Goal: Use online tool/utility: Utilize a website feature to perform a specific function

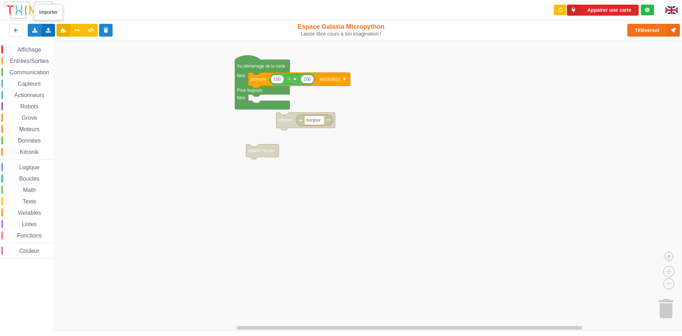
click at [48, 26] on div "Importer un assemblage de blocs Importer du code Python" at bounding box center [49, 30] width 14 height 13
click at [70, 57] on span "Importer du code Python" at bounding box center [88, 56] width 54 height 6
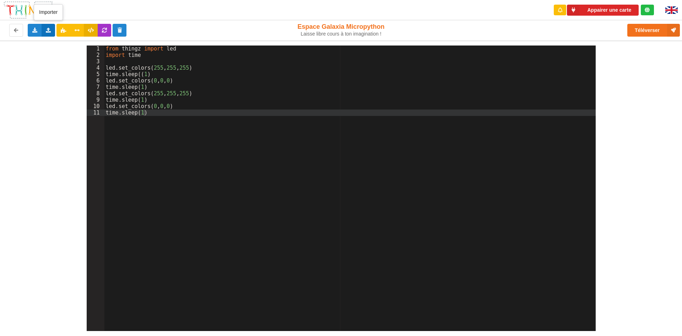
click at [46, 29] on icon at bounding box center [48, 30] width 6 height 4
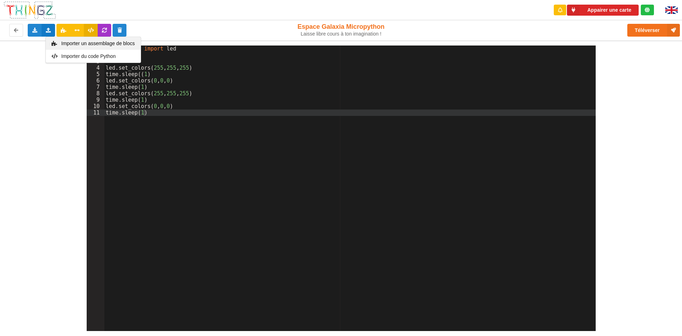
click at [85, 43] on span "Importer un assemblage de blocs" at bounding box center [98, 44] width 74 height 6
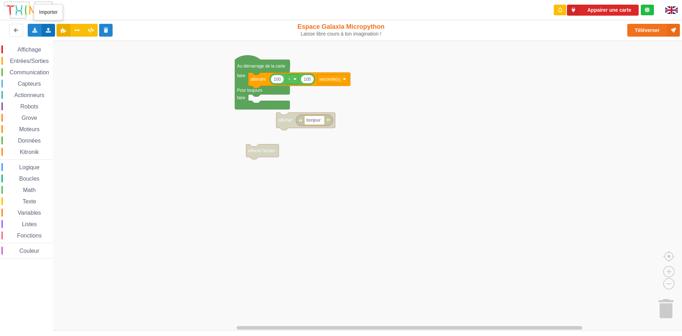
click at [47, 31] on icon at bounding box center [48, 30] width 6 height 4
click at [80, 43] on span "Importer un assemblage de blocs" at bounding box center [98, 44] width 74 height 6
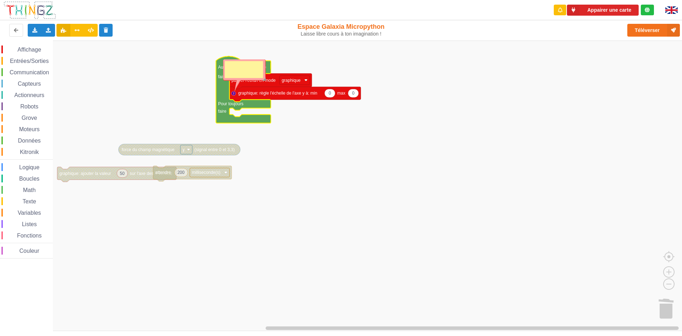
click at [400, 180] on rect "Espace de travail de Blocky" at bounding box center [343, 186] width 687 height 290
drag, startPoint x: 239, startPoint y: 71, endPoint x: 239, endPoint y: 49, distance: 22.4
click at [238, 50] on g "force du champ magnétique y (signal entre 0 et 3,3) 50 graphique: ajouter la va…" at bounding box center [349, 186] width 698 height 291
click at [137, 87] on rect "Espace de travail de Blocky" at bounding box center [343, 186] width 687 height 290
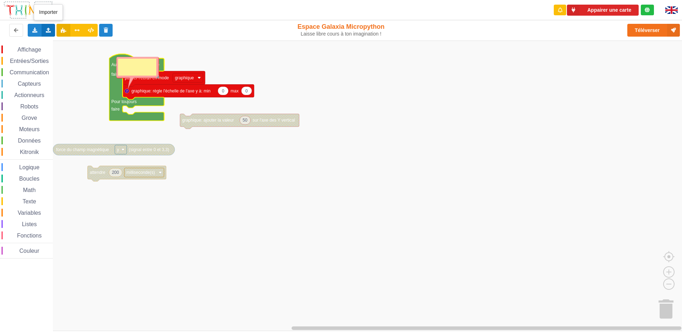
click at [45, 30] on icon at bounding box center [48, 30] width 6 height 4
click at [69, 53] on div "Importer du code Python" at bounding box center [93, 56] width 95 height 13
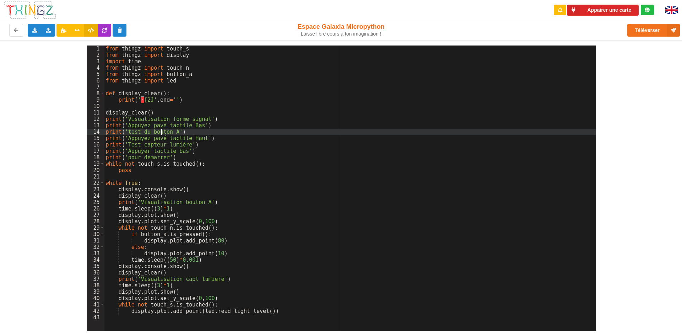
click at [162, 131] on div "from thingz import touch_s from thingz import display import time from thingz i…" at bounding box center [350, 194] width 492 height 298
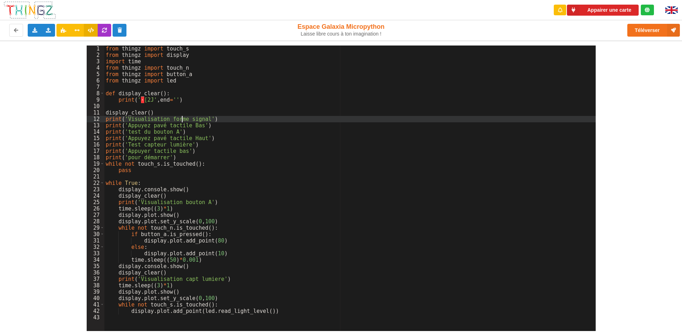
click at [182, 120] on div "from thingz import touch_s from thingz import display import time from thingz i…" at bounding box center [350, 194] width 492 height 298
click at [182, 129] on div "from thingz import touch_s from thingz import display import time from thingz i…" at bounding box center [350, 194] width 492 height 298
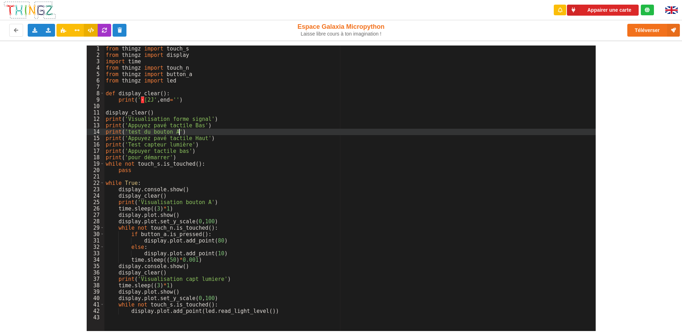
click at [271, 111] on div "from thingz import touch_s from thingz import display import time from thingz i…" at bounding box center [350, 194] width 492 height 298
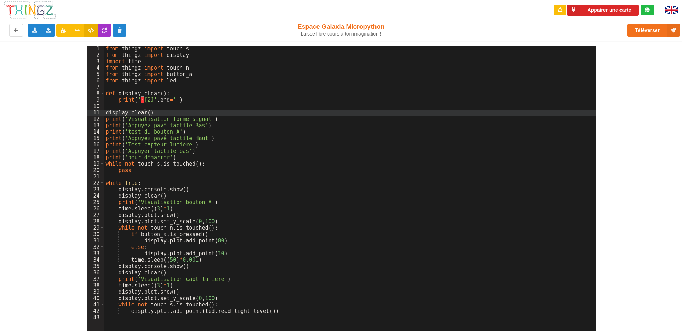
click at [272, 97] on div "from thingz import touch_s from thingz import display import time from thingz i…" at bounding box center [350, 194] width 492 height 298
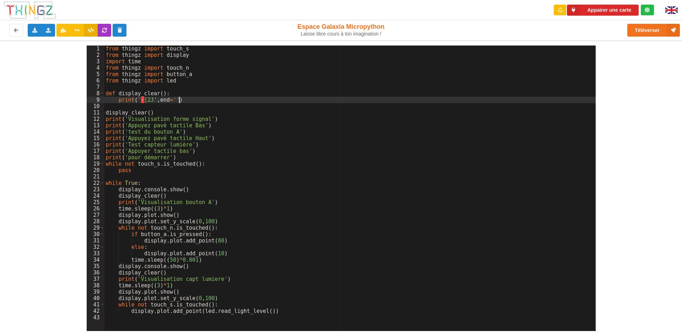
click at [264, 171] on div "from thingz import touch_s from thingz import display import time from thingz i…" at bounding box center [350, 194] width 492 height 298
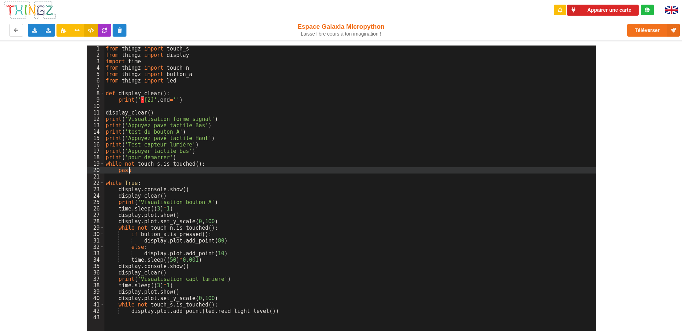
click at [204, 212] on div "from thingz import touch_s from thingz import display import time from thingz i…" at bounding box center [350, 194] width 492 height 298
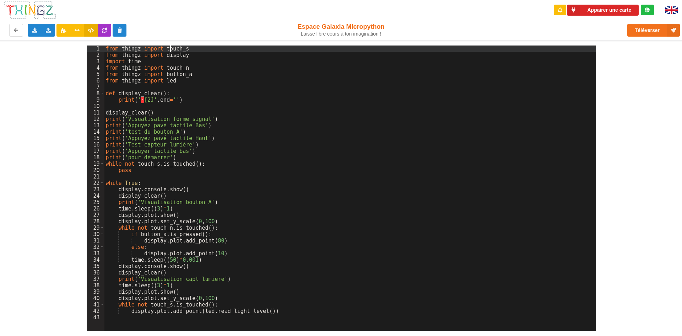
click at [169, 47] on div "from thingz import touch_s from thingz import display import time from thingz i…" at bounding box center [350, 194] width 492 height 298
click at [170, 47] on div "from thingz import touch_s from thingz import display import time from thingz i…" at bounding box center [350, 194] width 492 height 298
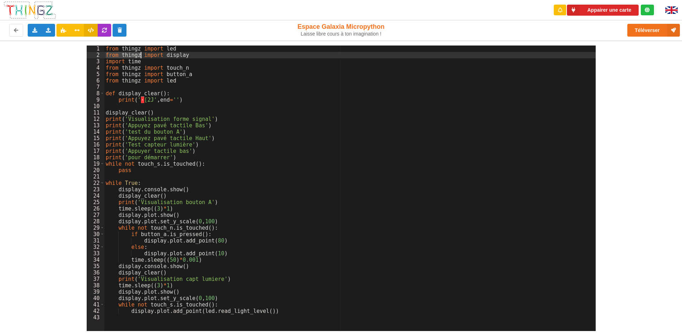
drag, startPoint x: 104, startPoint y: 53, endPoint x: 140, endPoint y: 57, distance: 36.1
click at [140, 57] on div "from thingz import led from thingz import display import time from thingz impor…" at bounding box center [350, 194] width 492 height 298
drag, startPoint x: 124, startPoint y: 53, endPoint x: 161, endPoint y: 55, distance: 37.0
click at [161, 55] on div "from thingz import led import display import time from thingz import touch_n fr…" at bounding box center [350, 194] width 492 height 298
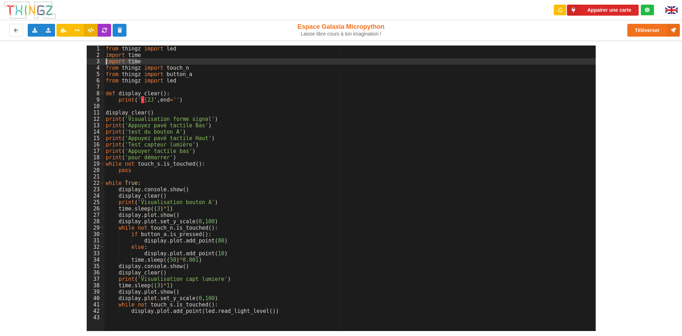
drag, startPoint x: 141, startPoint y: 64, endPoint x: 100, endPoint y: 59, distance: 41.6
click at [100, 59] on div "1 2 3 4 5 6 7 8 9 10 11 12 13 14 15 16 17 18 19 20 21 22 23 24 25 26 27 28 29 3…" at bounding box center [341, 187] width 509 height 285
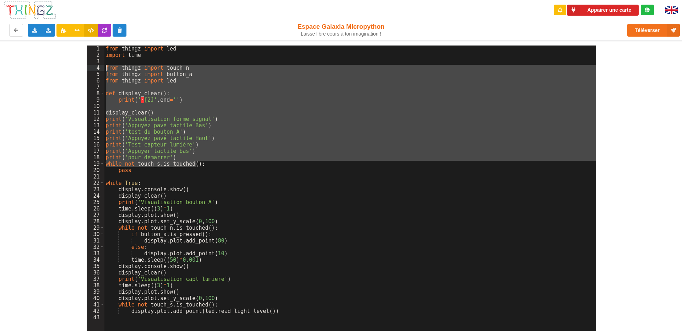
drag, startPoint x: 202, startPoint y: 165, endPoint x: 102, endPoint y: 67, distance: 140.2
click at [102, 67] on div "1 2 3 4 5 6 7 8 9 10 11 12 13 14 15 16 17 18 19 20 21 22 23 24 25 26 27 28 29 3…" at bounding box center [341, 187] width 509 height 285
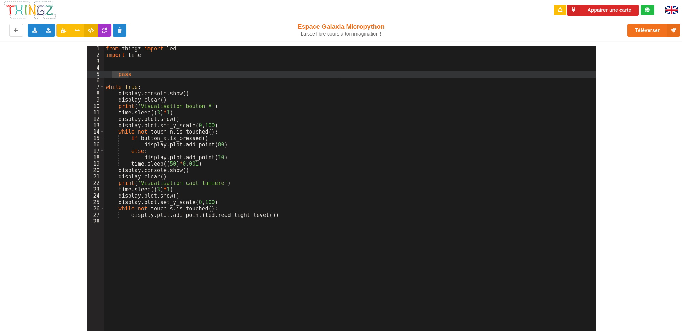
drag, startPoint x: 143, startPoint y: 72, endPoint x: 108, endPoint y: 72, distance: 34.1
click at [108, 72] on div "from thingz import led import time pass while True : display . console . show (…" at bounding box center [350, 194] width 492 height 298
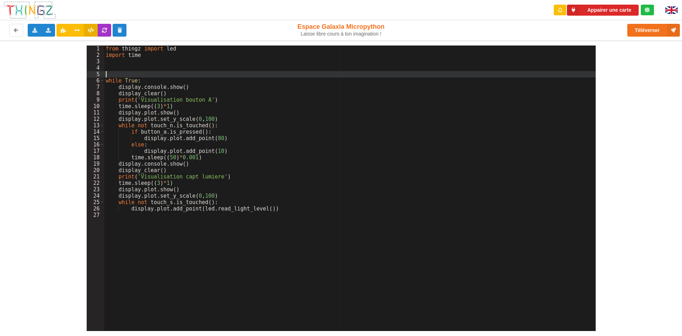
drag, startPoint x: 147, startPoint y: 75, endPoint x: 116, endPoint y: 75, distance: 30.9
click at [116, 75] on div "from thingz import led import time while True : display . console . show ( ) di…" at bounding box center [350, 194] width 492 height 298
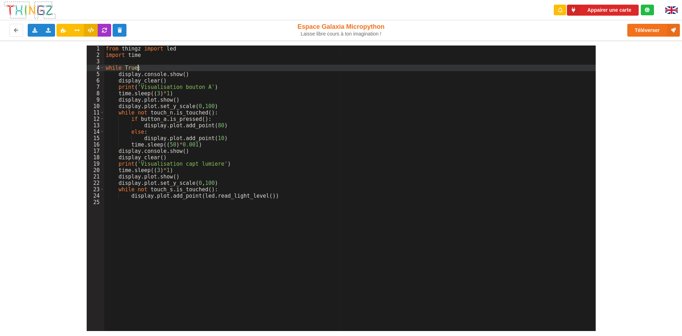
click at [141, 68] on div "from thingz import led import time while True : display . console . show ( ) di…" at bounding box center [350, 194] width 492 height 298
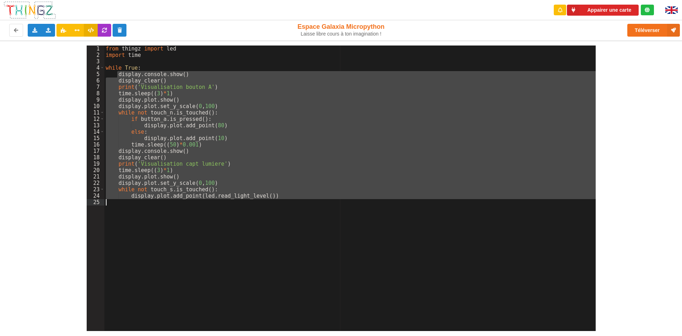
drag, startPoint x: 116, startPoint y: 74, endPoint x: 264, endPoint y: 214, distance: 202.9
click at [264, 214] on div "from thingz import led import time while True : display . console . show ( ) di…" at bounding box center [350, 194] width 492 height 298
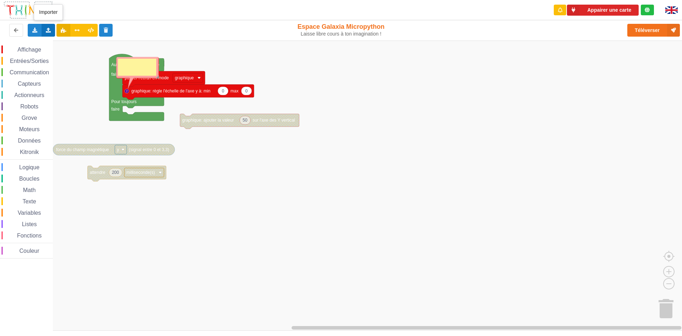
click at [51, 32] on icon at bounding box center [48, 30] width 6 height 4
click at [77, 55] on span "Importer du code Python" at bounding box center [88, 56] width 54 height 6
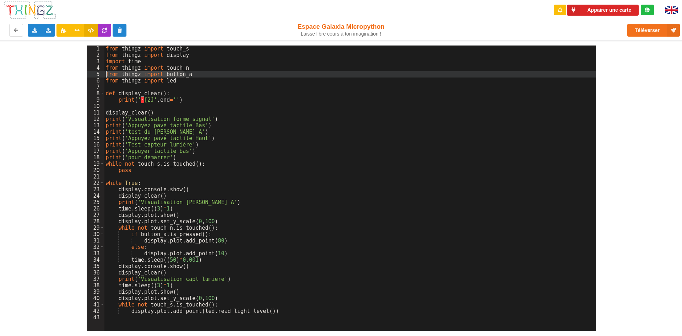
drag, startPoint x: 186, startPoint y: 74, endPoint x: 101, endPoint y: 72, distance: 85.3
click at [101, 72] on div "1 2 3 4 5 6 7 8 9 10 11 12 13 14 15 16 17 18 19 20 21 22 23 24 25 26 27 28 29 3…" at bounding box center [341, 187] width 509 height 285
click at [188, 76] on div "from thingz import touch_s from thingz import display import time from thingz i…" at bounding box center [350, 187] width 492 height 285
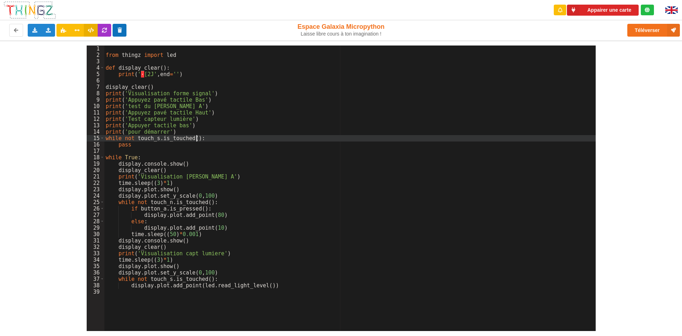
drag, startPoint x: 404, startPoint y: 140, endPoint x: 120, endPoint y: 32, distance: 304.1
click at [120, 32] on icon at bounding box center [120, 30] width 6 height 4
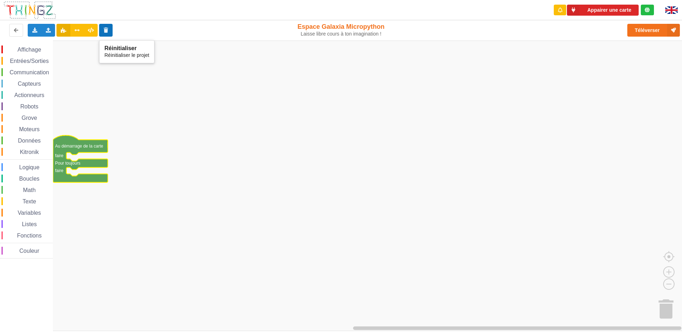
click at [110, 34] on button at bounding box center [106, 30] width 14 height 13
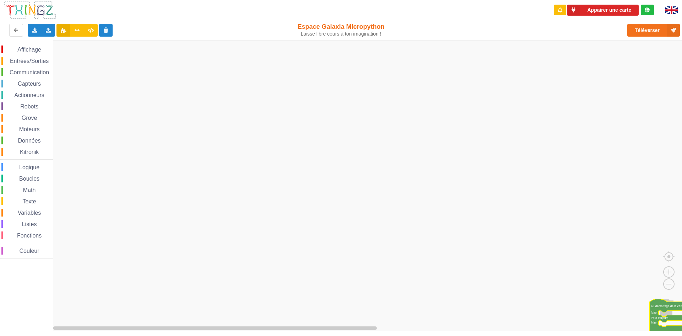
click at [672, 309] on icon "Espace de travail de Blocky" at bounding box center [669, 315] width 38 height 32
click at [671, 308] on icon "Espace de travail de Blocky" at bounding box center [669, 315] width 38 height 32
click at [627, 277] on div "Affichage Entrées/Sorties Communication Capteurs Actionneurs Robots Grove Moteu…" at bounding box center [343, 186] width 687 height 290
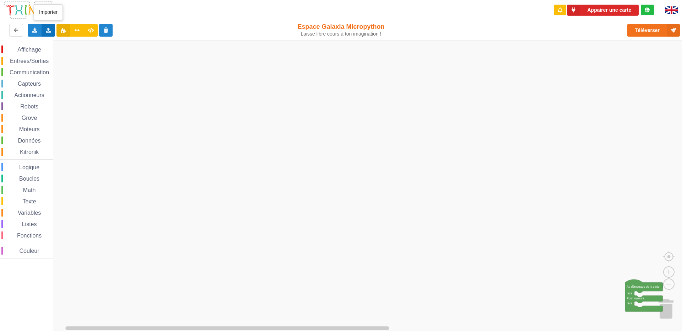
click at [45, 30] on icon at bounding box center [48, 30] width 6 height 4
click at [106, 59] on div "Importer du code Python" at bounding box center [93, 56] width 95 height 13
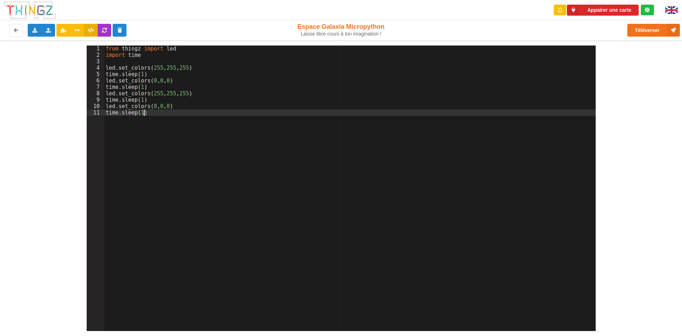
click at [339, 159] on div "from thingz import led import time led . set_colors ( 255 , 255 , 255 ) time . …" at bounding box center [350, 194] width 492 height 298
click at [332, 173] on div "from thingz import led import time led . set_colors ( 255 , 255 , 255 ) time . …" at bounding box center [350, 194] width 492 height 298
click at [515, 35] on div "Téléverser" at bounding box center [546, 30] width 280 height 23
click at [682, 145] on div "1 2 3 4 5 6 7 8 9 10 11 from thingz import led import time led . set_colors ( 2…" at bounding box center [341, 186] width 692 height 290
click at [589, 8] on button "Appairer une carte" at bounding box center [603, 10] width 72 height 11
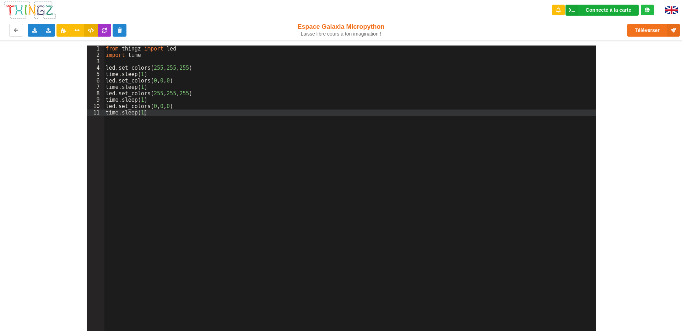
click at [583, 9] on div "Connecté à la carte Réglages Ouvrir le moniteur automatiquement Connexion autom…" at bounding box center [602, 10] width 73 height 11
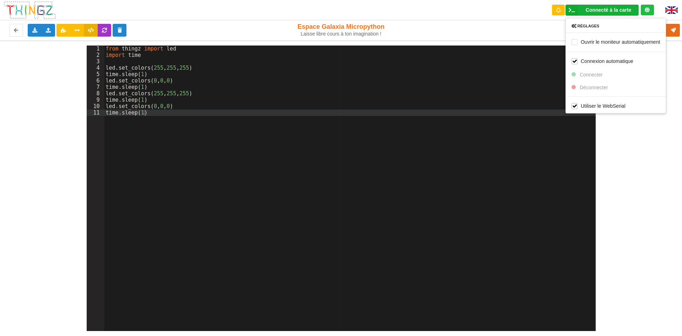
click at [433, 27] on div "Téléverser" at bounding box center [546, 30] width 280 height 23
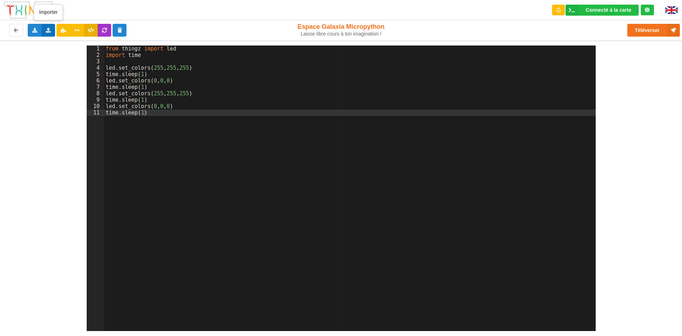
click at [47, 34] on div "Importer un assemblage de blocs Importer du code Python" at bounding box center [49, 30] width 14 height 13
click at [84, 55] on span "Importer du code Python" at bounding box center [88, 56] width 54 height 6
click at [635, 29] on button "Téléverser" at bounding box center [654, 30] width 53 height 13
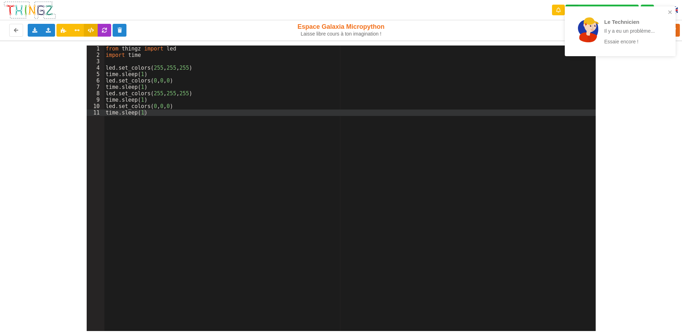
click at [670, 9] on div "Le Technicien Il y a eu un problème... Essaie encore !" at bounding box center [620, 31] width 111 height 50
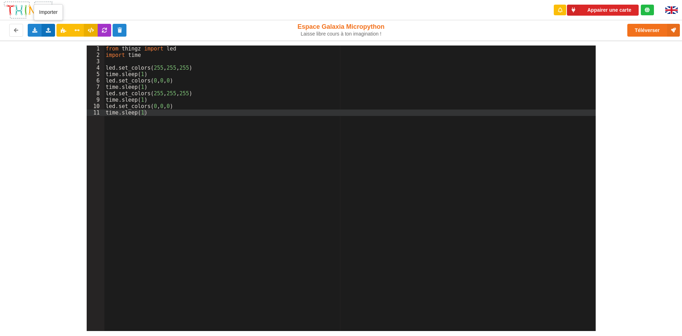
click at [49, 36] on div "Importer un assemblage de blocs Importer du code Python" at bounding box center [49, 30] width 14 height 13
click at [77, 58] on span "Importer du code Python" at bounding box center [88, 56] width 54 height 6
click at [619, 10] on div "Connecté à la carte" at bounding box center [608, 9] width 45 height 5
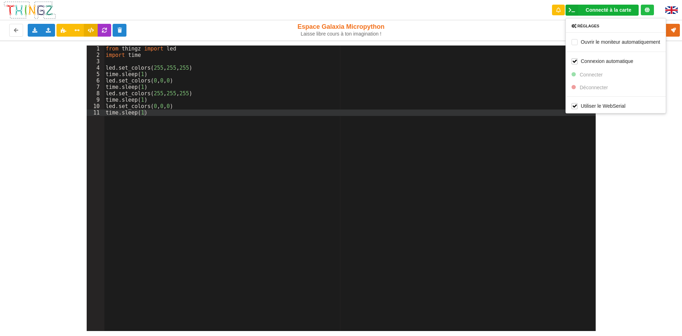
click at [417, 9] on div "Connecté à la carte Réglages Ouvrir le moniteur automatiquement Connexion autom…" at bounding box center [341, 10] width 692 height 20
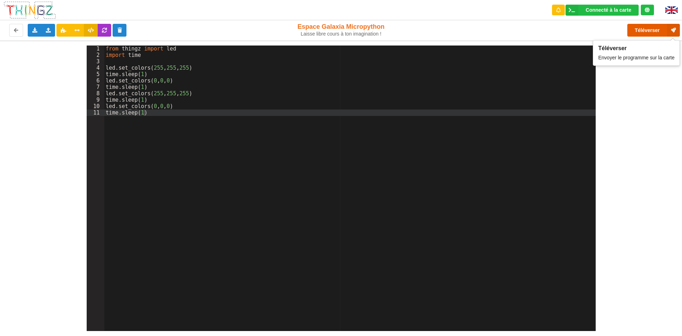
click at [652, 32] on button "Téléverser" at bounding box center [654, 30] width 53 height 13
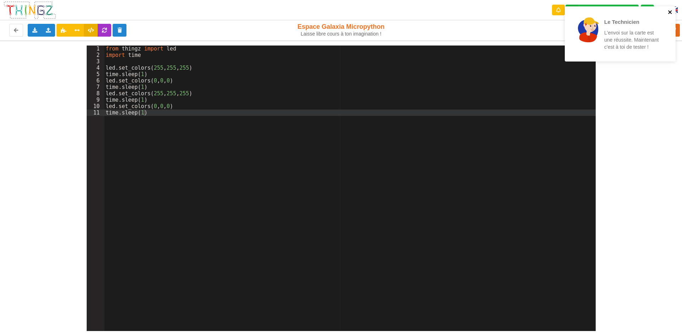
click at [670, 12] on icon "close" at bounding box center [670, 12] width 5 height 6
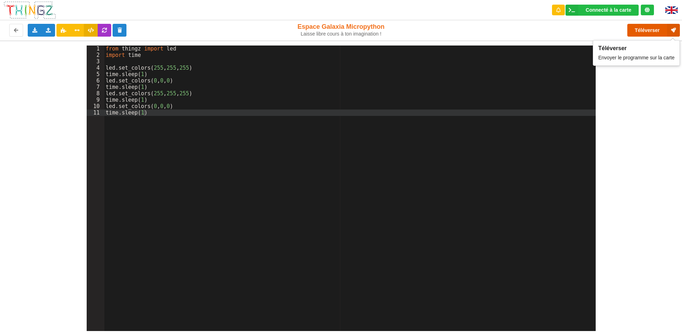
click at [647, 31] on button "Téléverser" at bounding box center [654, 30] width 53 height 13
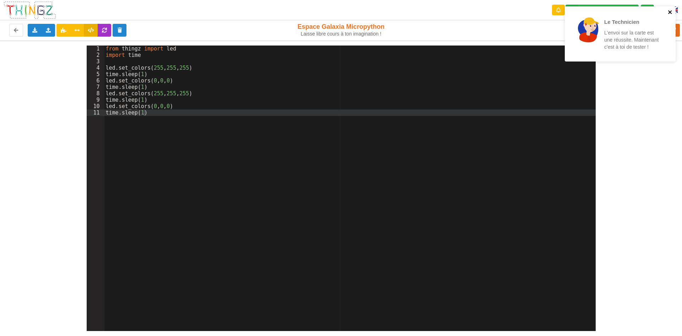
click at [670, 10] on icon "close" at bounding box center [670, 12] width 5 height 6
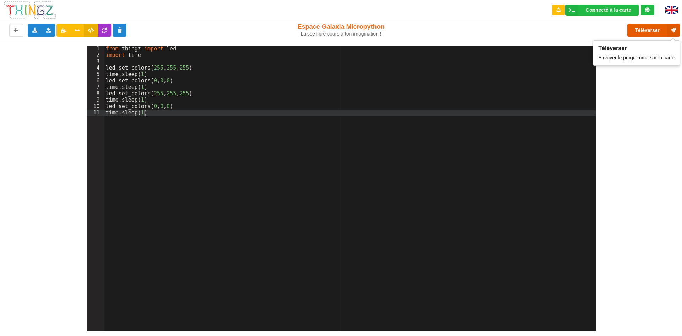
click at [664, 26] on button "Téléverser" at bounding box center [654, 30] width 53 height 13
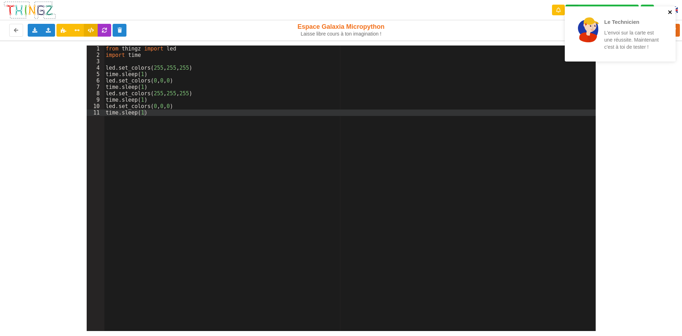
click at [673, 11] on icon "close" at bounding box center [670, 12] width 5 height 6
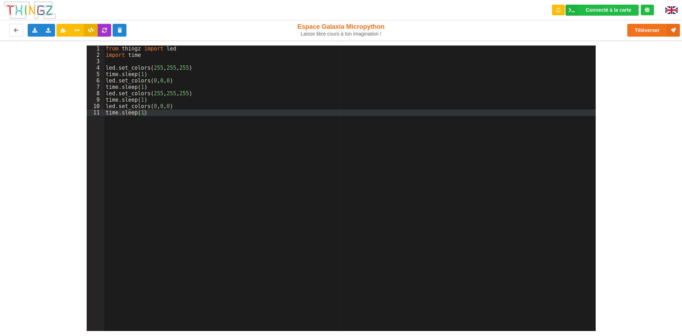
click at [670, 30] on div "Le Technicien L'envoi sur la carte est une réussite. Maintenant c'est à toi de …" at bounding box center [621, 36] width 114 height 63
click at [652, 26] on button "Téléverser" at bounding box center [654, 30] width 53 height 13
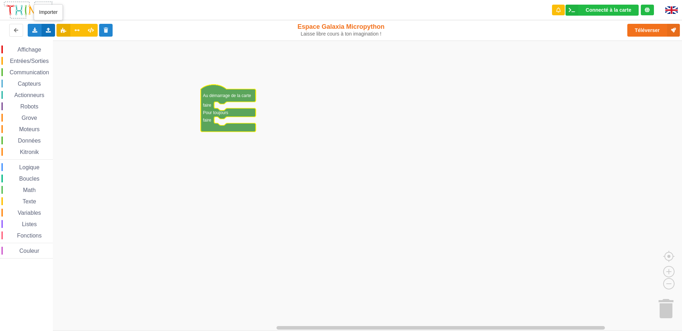
click at [45, 24] on div "Importer un assemblage de blocs Importer du code Python" at bounding box center [49, 30] width 14 height 13
click at [71, 44] on span "Importer un assemblage de blocs" at bounding box center [98, 44] width 74 height 6
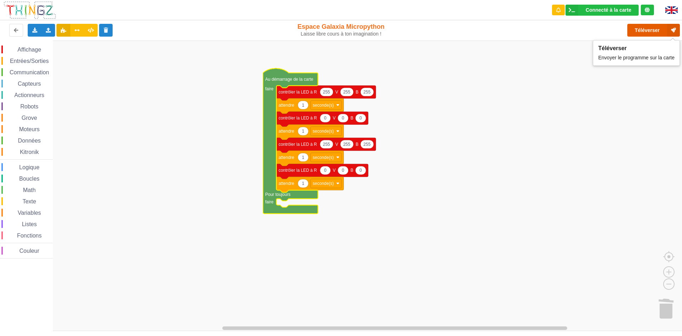
click at [639, 28] on button "Téléverser" at bounding box center [654, 30] width 53 height 13
click at [650, 32] on button "Téléverser" at bounding box center [654, 30] width 53 height 13
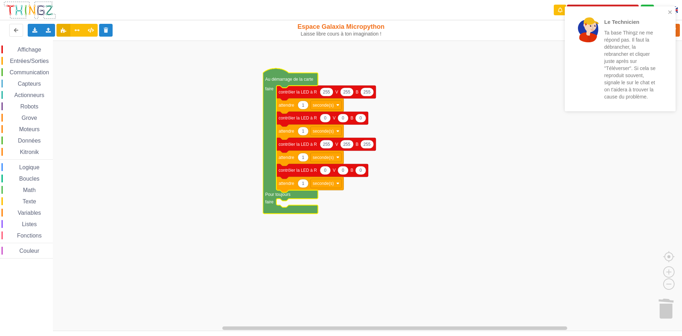
click at [667, 11] on div "Le Technicien Ta base Thingz ne me répond pas. Il faut la débrancher, la rebran…" at bounding box center [618, 58] width 100 height 99
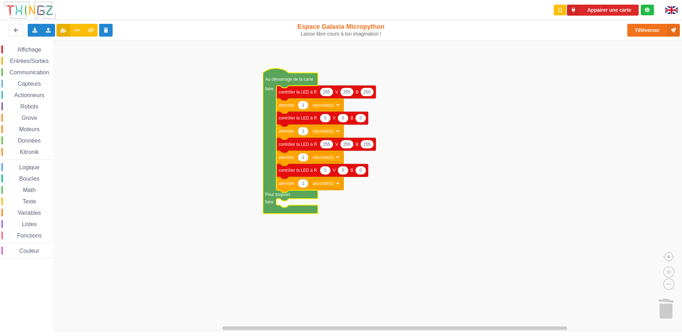
click at [594, 7] on div "Le Technicien Ta base Thingz ne me répond pas. Il faut la débrancher, la rebran…" at bounding box center [621, 61] width 114 height 113
click at [594, 9] on button "Appairer une carte" at bounding box center [603, 10] width 72 height 11
click at [597, 6] on button "Appairer une carte" at bounding box center [603, 10] width 72 height 11
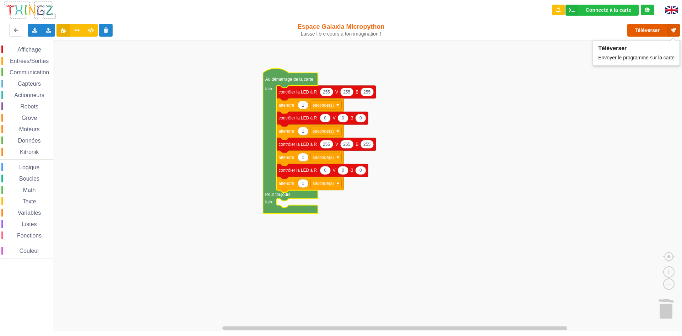
click at [644, 32] on button "Téléverser" at bounding box center [654, 30] width 53 height 13
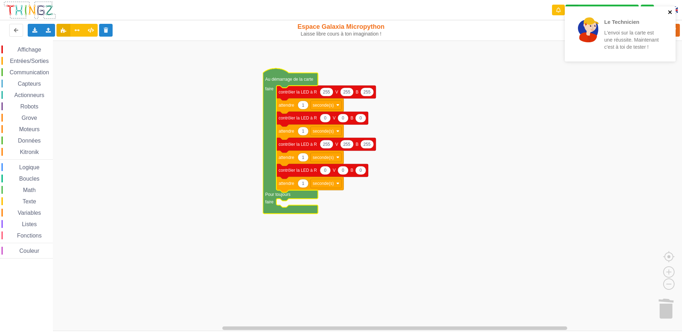
click at [670, 11] on icon "close" at bounding box center [670, 12] width 5 height 6
